Goal: Task Accomplishment & Management: Manage account settings

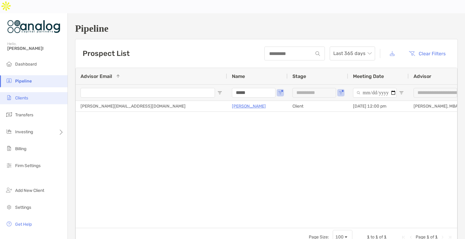
click at [29, 92] on li "Clients" at bounding box center [33, 98] width 67 height 12
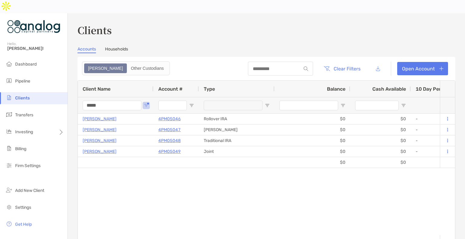
click at [91, 101] on input "*****" at bounding box center [112, 106] width 59 height 10
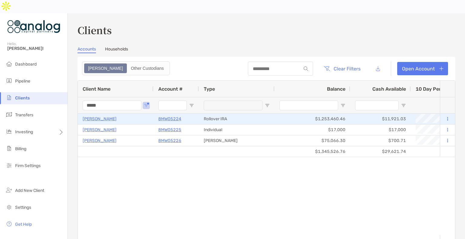
type input "*****"
click at [166, 115] on p "8MW05224" at bounding box center [169, 119] width 23 height 8
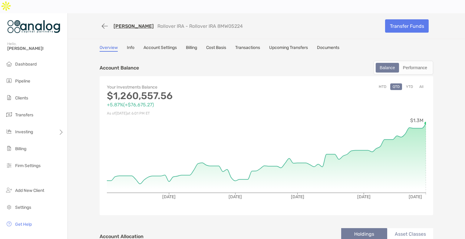
click at [418, 83] on button "All" at bounding box center [421, 86] width 9 height 7
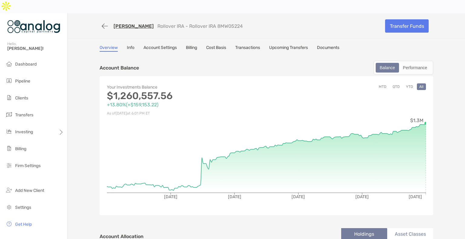
click at [119, 23] on link "[PERSON_NAME]" at bounding box center [133, 26] width 40 height 6
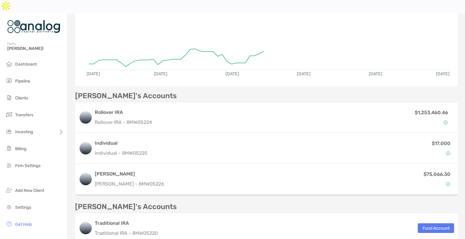
scroll to position [151, 0]
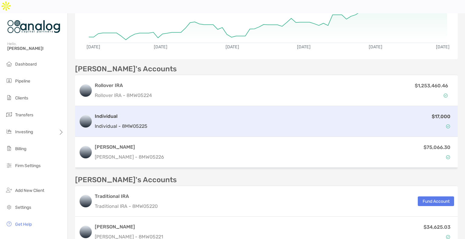
click at [255, 116] on div "$17,000" at bounding box center [302, 122] width 304 height 18
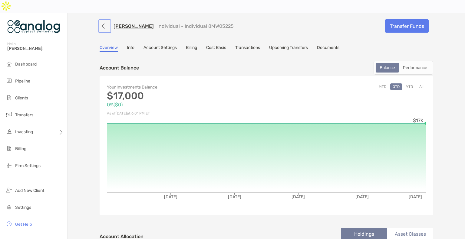
click at [102, 21] on button "button" at bounding box center [105, 26] width 10 height 11
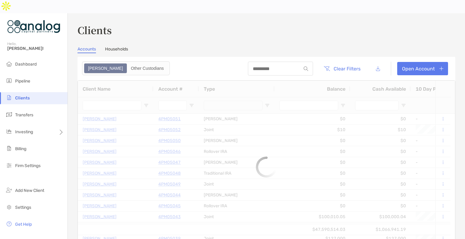
type input "*****"
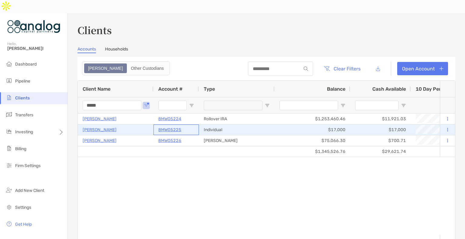
click at [170, 126] on p "8MW05225" at bounding box center [169, 130] width 23 height 8
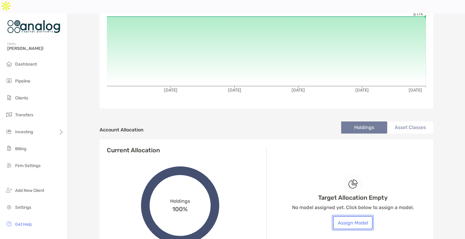
click at [358, 216] on button "Assign Model" at bounding box center [353, 222] width 40 height 13
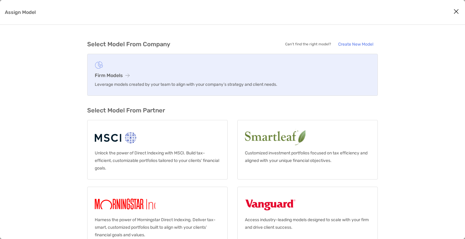
click at [113, 75] on h3 "Firm Models" at bounding box center [232, 76] width 275 height 6
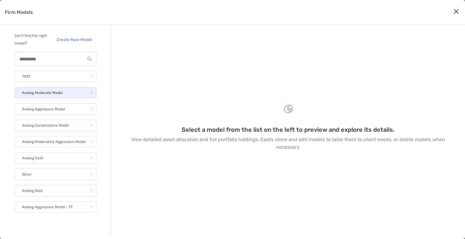
click at [72, 95] on link "Analog Moderate Model" at bounding box center [56, 92] width 82 height 11
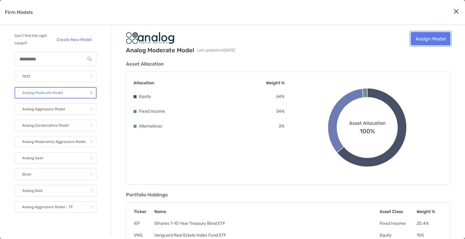
click at [427, 43] on link "Assign Model" at bounding box center [431, 38] width 40 height 13
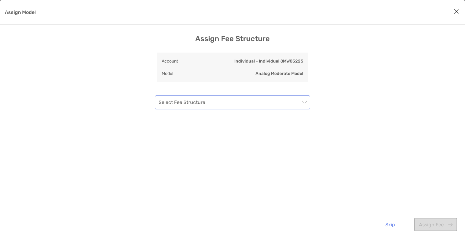
click at [268, 99] on input "Assign Model" at bounding box center [230, 102] width 142 height 13
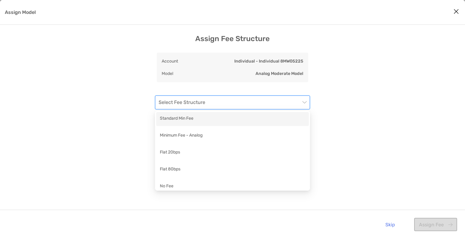
click at [257, 120] on div "Standard Min Fee" at bounding box center [232, 119] width 145 height 8
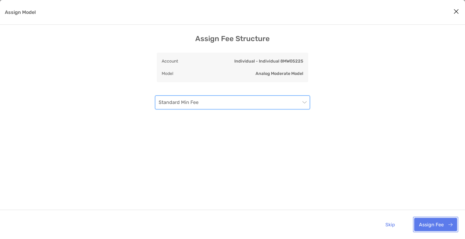
click at [426, 222] on button "Assign Fee" at bounding box center [435, 224] width 43 height 13
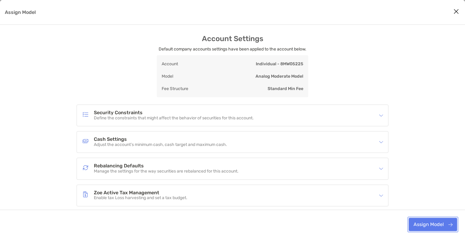
click at [427, 224] on button "Assign Model" at bounding box center [432, 224] width 48 height 13
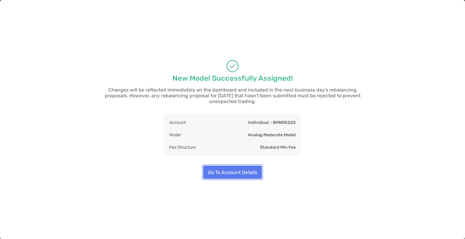
click at [217, 168] on button "Go To Account Details" at bounding box center [232, 172] width 59 height 13
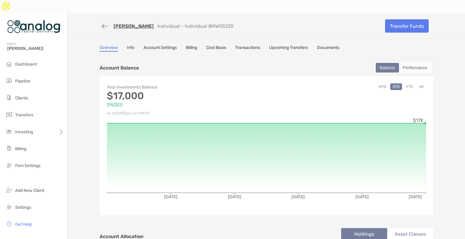
click at [248, 45] on link "Transactions" at bounding box center [247, 48] width 25 height 7
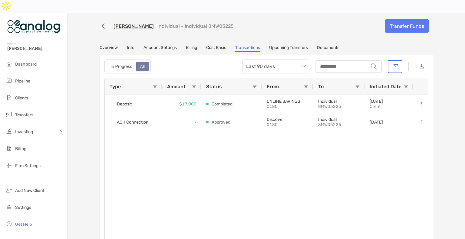
click at [125, 23] on link "[PERSON_NAME]" at bounding box center [133, 26] width 40 height 6
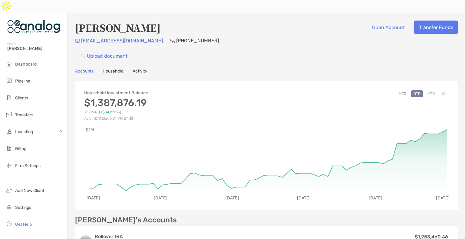
click at [439, 90] on button "All" at bounding box center [443, 93] width 9 height 7
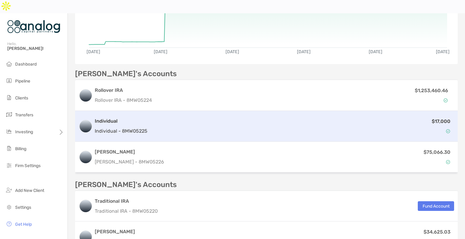
scroll to position [172, 0]
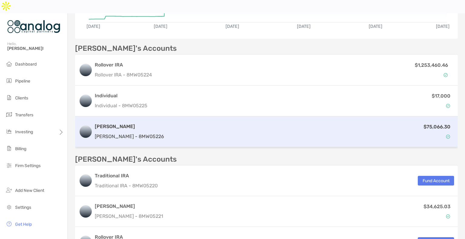
click at [254, 125] on div "$75,066.30" at bounding box center [309, 132] width 287 height 18
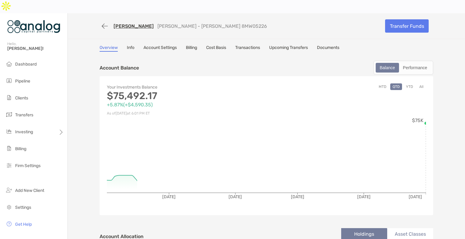
click at [417, 83] on button "All" at bounding box center [421, 86] width 9 height 7
